Goal: Communication & Community: Answer question/provide support

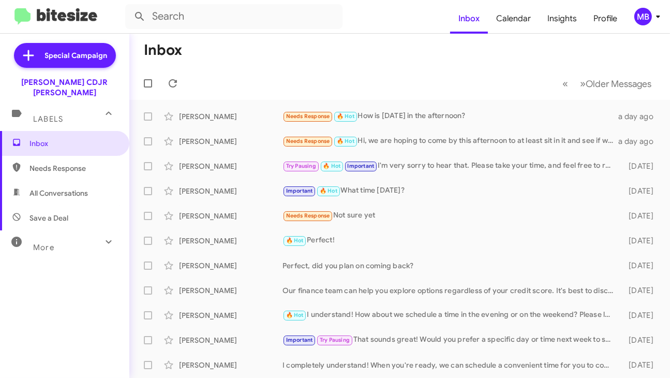
click at [654, 21] on icon at bounding box center [658, 16] width 12 height 12
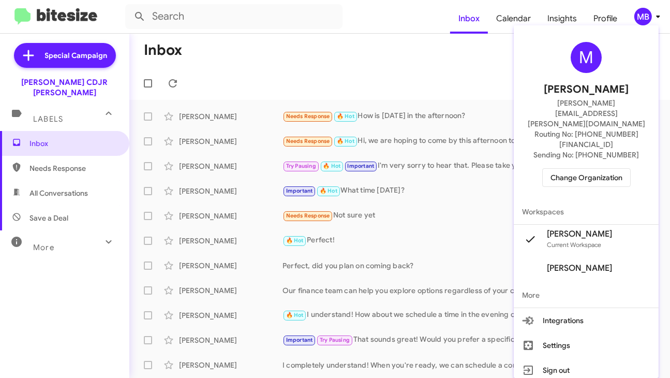
click at [586, 169] on span "Change Organization" at bounding box center [586, 178] width 72 height 18
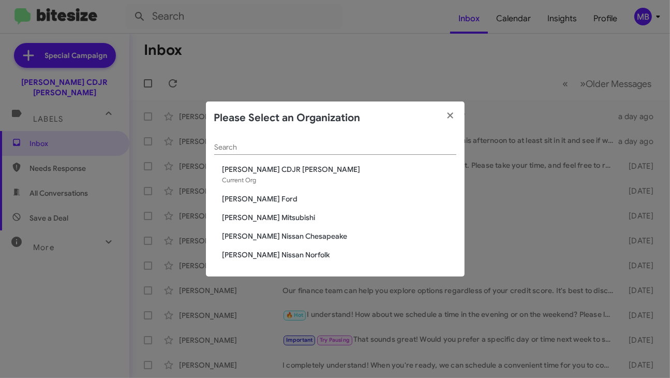
click at [292, 252] on span "[PERSON_NAME] Nissan Norfolk" at bounding box center [339, 254] width 234 height 10
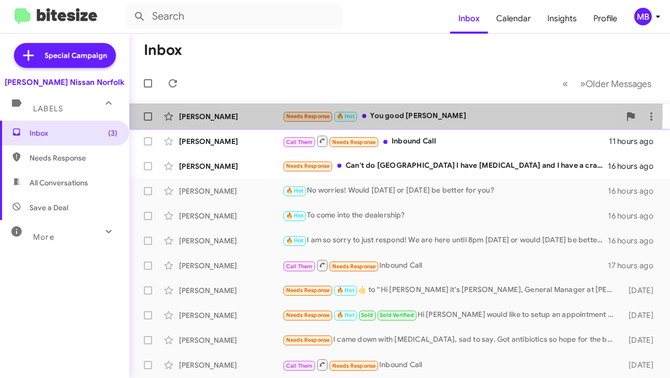
click at [376, 114] on div "Needs Response 🔥 Hot You good [PERSON_NAME]" at bounding box center [451, 116] width 338 height 12
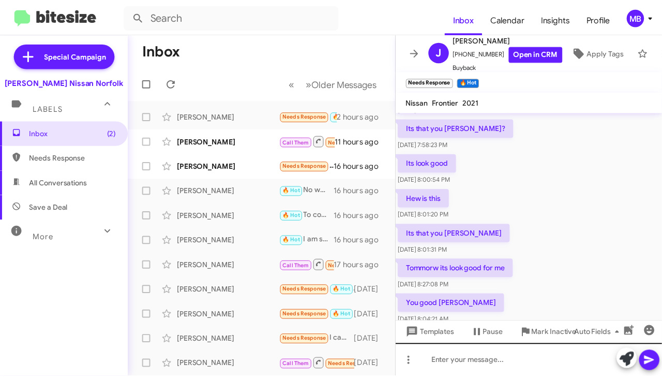
scroll to position [258, 0]
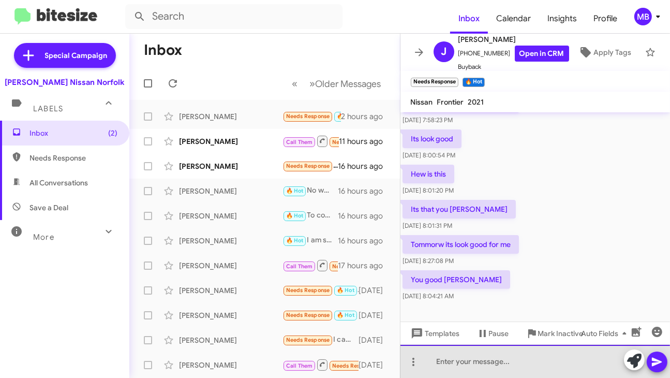
click at [505, 367] on div at bounding box center [535, 360] width 270 height 33
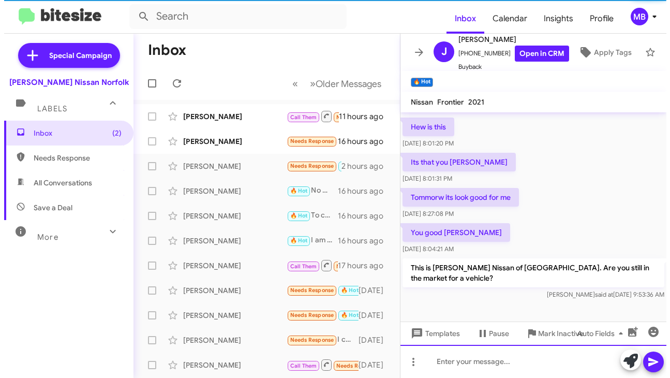
scroll to position [306, 0]
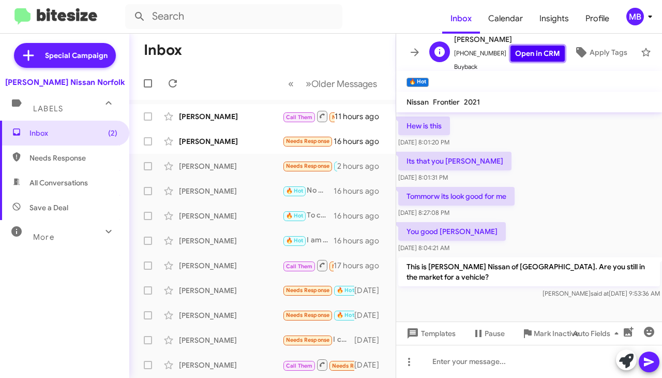
click at [532, 46] on link "Open in CRM" at bounding box center [537, 54] width 54 height 16
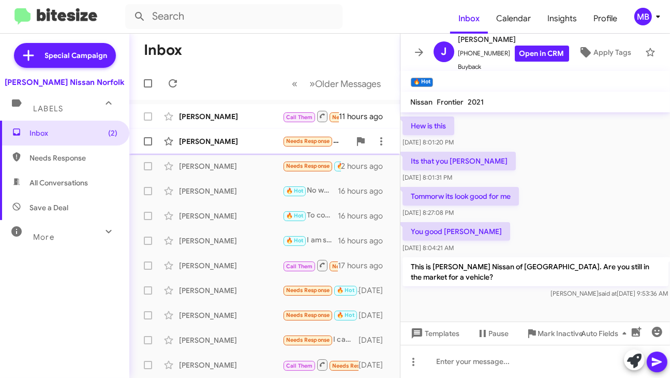
click at [269, 143] on div "[PERSON_NAME]" at bounding box center [230, 141] width 103 height 10
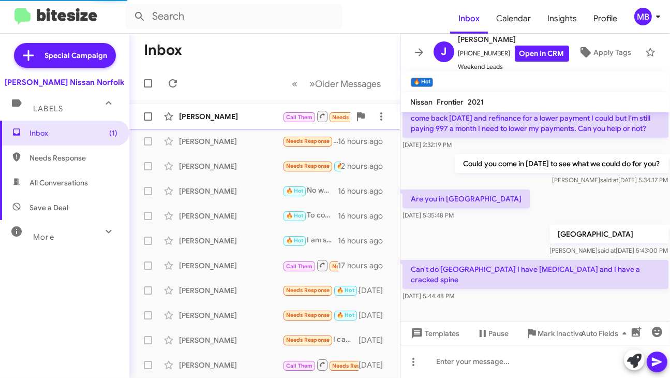
scroll to position [128, 0]
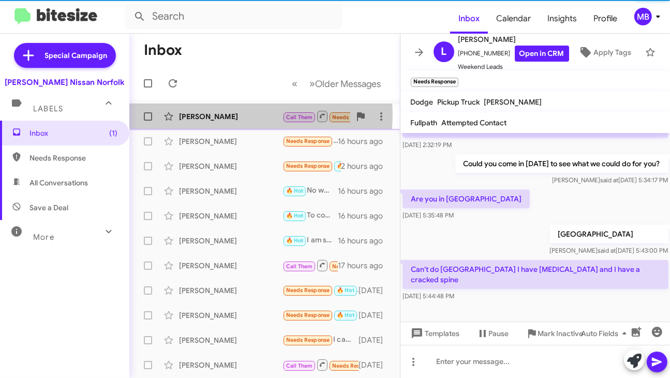
click at [259, 115] on div "[PERSON_NAME]" at bounding box center [230, 116] width 103 height 10
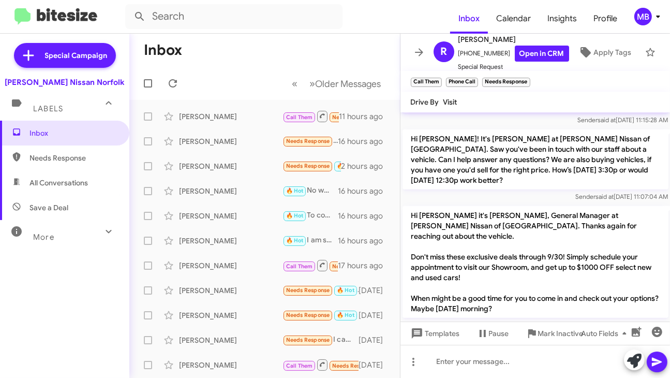
scroll to position [900, 0]
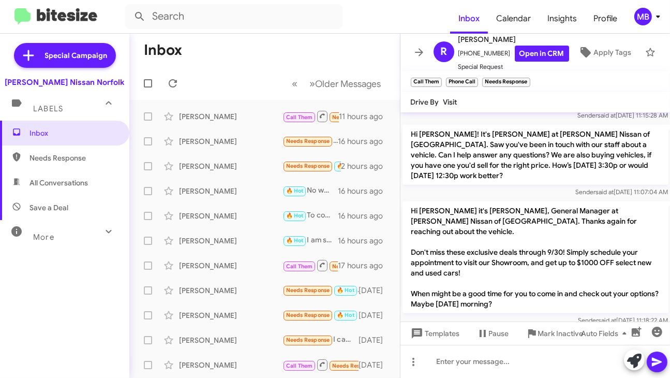
drag, startPoint x: 70, startPoint y: 164, endPoint x: 66, endPoint y: 147, distance: 17.4
click at [69, 163] on span "Needs Response" at bounding box center [64, 157] width 129 height 25
type input "in:needs-response"
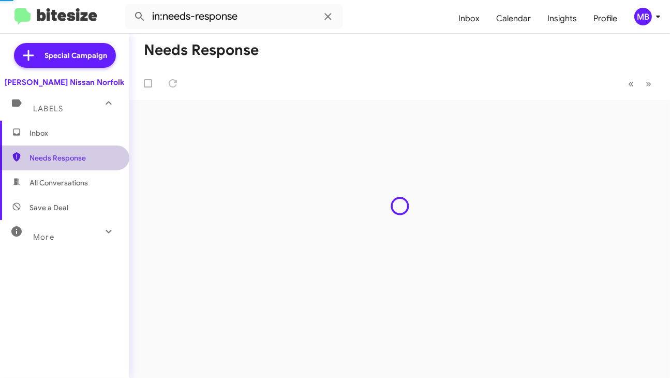
click at [65, 139] on span "Inbox" at bounding box center [64, 132] width 129 height 25
